Goal: Task Accomplishment & Management: Manage account settings

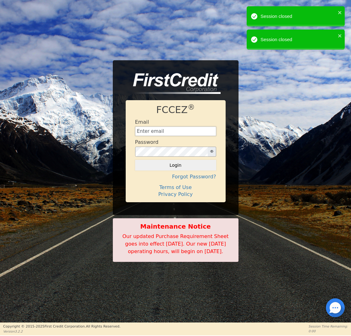
type input "[EMAIL_ADDRESS][DOMAIN_NAME]"
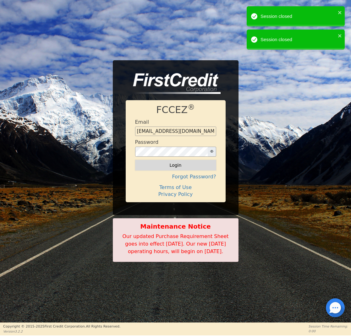
click at [162, 162] on button "Login" at bounding box center [175, 165] width 81 height 11
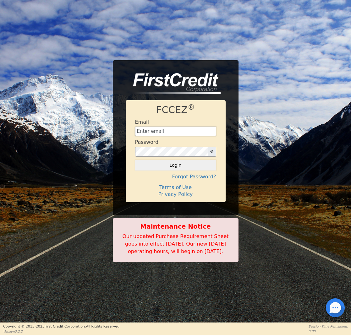
type input "[EMAIL_ADDRESS][DOMAIN_NAME]"
click at [173, 166] on button "Login" at bounding box center [175, 165] width 81 height 11
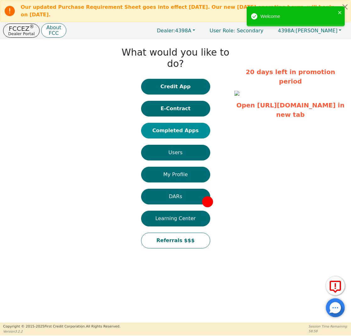
click at [169, 123] on button "Completed Apps" at bounding box center [175, 131] width 69 height 16
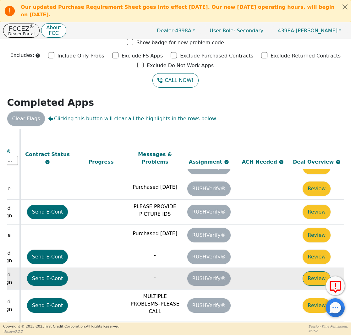
scroll to position [204, 352]
click at [323, 271] on button "Review" at bounding box center [317, 278] width 28 height 14
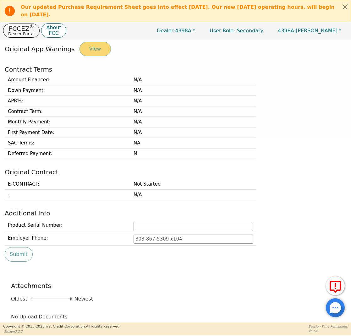
type input "[PHONE_NUMBER]"
type input "[PERSON_NAME][EMAIL_ADDRESS][PERSON_NAME][DOMAIN_NAME]"
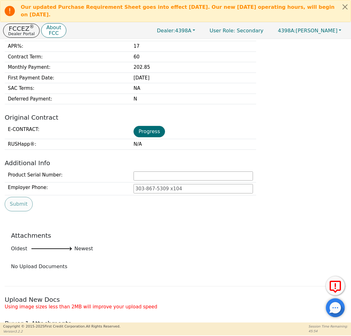
scroll to position [241, 0]
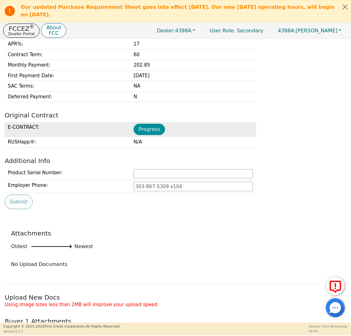
click at [152, 130] on button "Progress" at bounding box center [149, 129] width 31 height 11
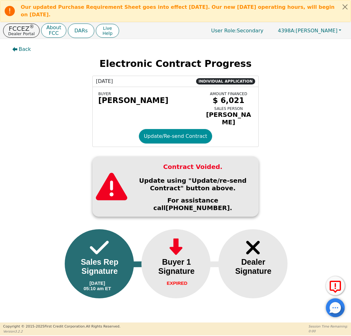
click at [157, 138] on button "Update/Re-send Contract" at bounding box center [176, 136] width 74 height 14
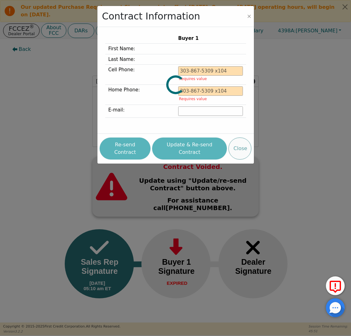
type input "[PHONE_NUMBER]"
type input "[PERSON_NAME][EMAIL_ADDRESS][PERSON_NAME][DOMAIN_NAME]"
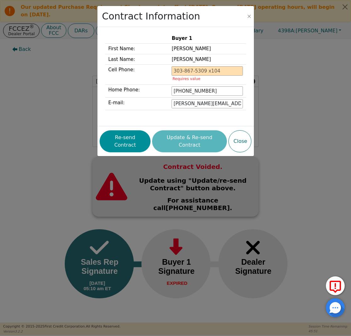
click at [135, 142] on button "Re-send Contract" at bounding box center [125, 141] width 51 height 22
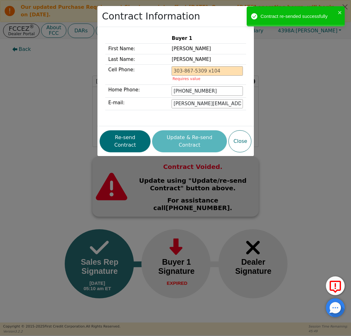
click at [43, 46] on div "Contract Information Buyer 1 First Name: [PERSON_NAME] Last Name: [PERSON_NAME]…" at bounding box center [175, 168] width 351 height 336
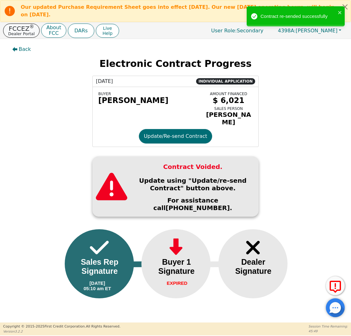
click at [22, 33] on p "Dealer Portal" at bounding box center [21, 34] width 26 height 4
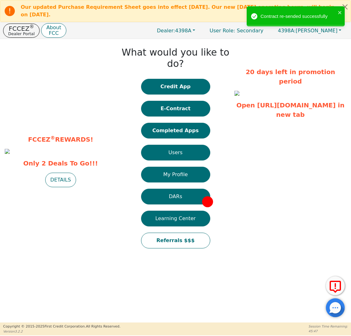
click at [187, 128] on div "Credit App E-Contract Completed Apps Users My Profile DARs Learning Center Refe…" at bounding box center [175, 167] width 69 height 176
click at [186, 124] on button "Completed Apps" at bounding box center [175, 131] width 69 height 16
